Goal: Register for event/course

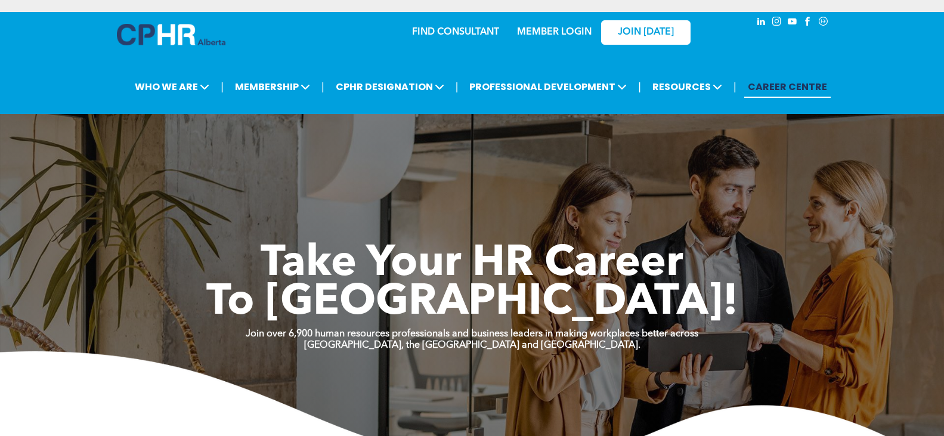
click at [569, 30] on link "MEMBER LOGIN" at bounding box center [554, 32] width 75 height 10
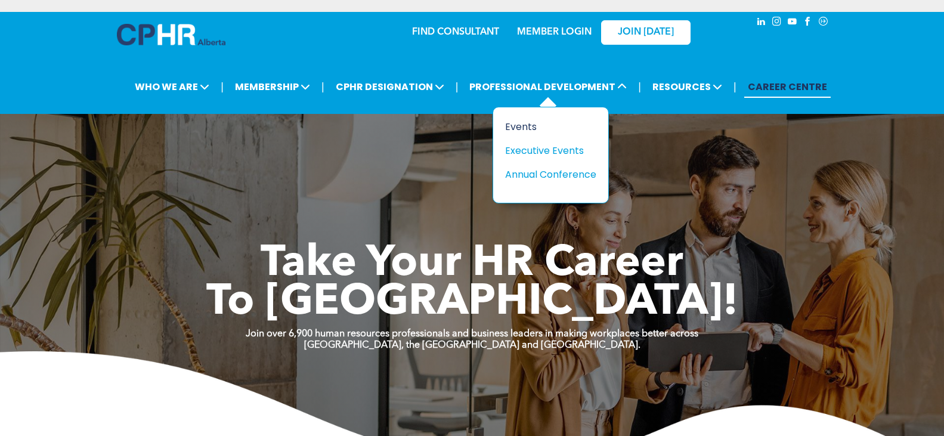
click at [538, 126] on div "Events" at bounding box center [546, 126] width 82 height 15
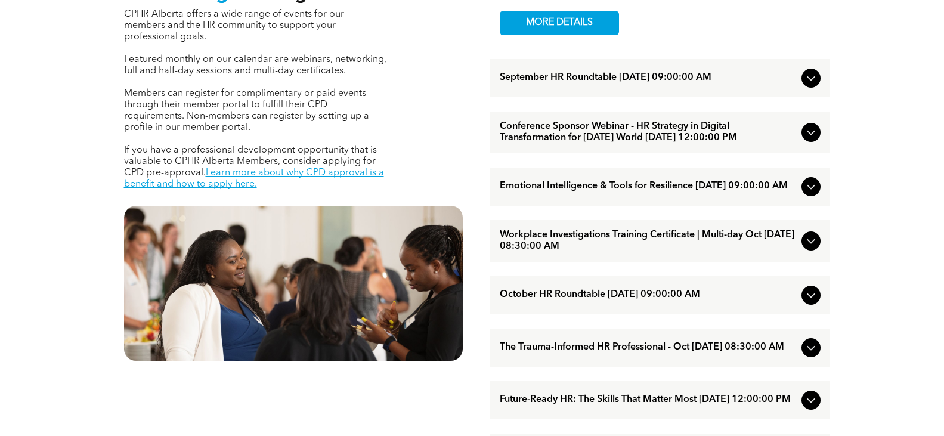
scroll to position [477, 0]
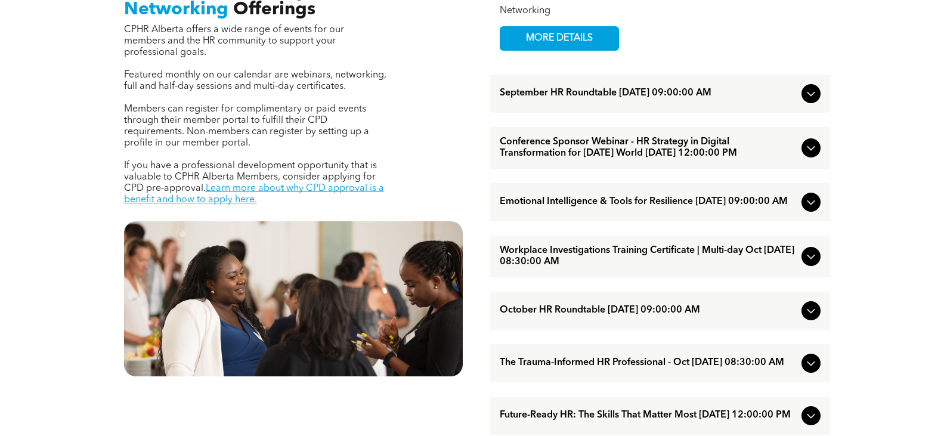
click at [660, 208] on span "Emotional Intelligence & Tools for Resilience [DATE] 09:00:00 AM" at bounding box center [648, 201] width 297 height 11
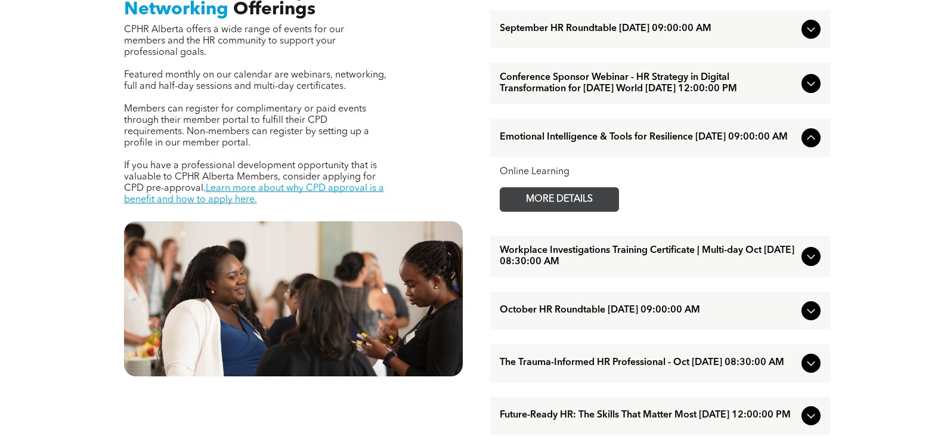
click at [566, 211] on span "MORE DETAILS" at bounding box center [559, 199] width 94 height 23
